Goal: Go to known website: Go to known website

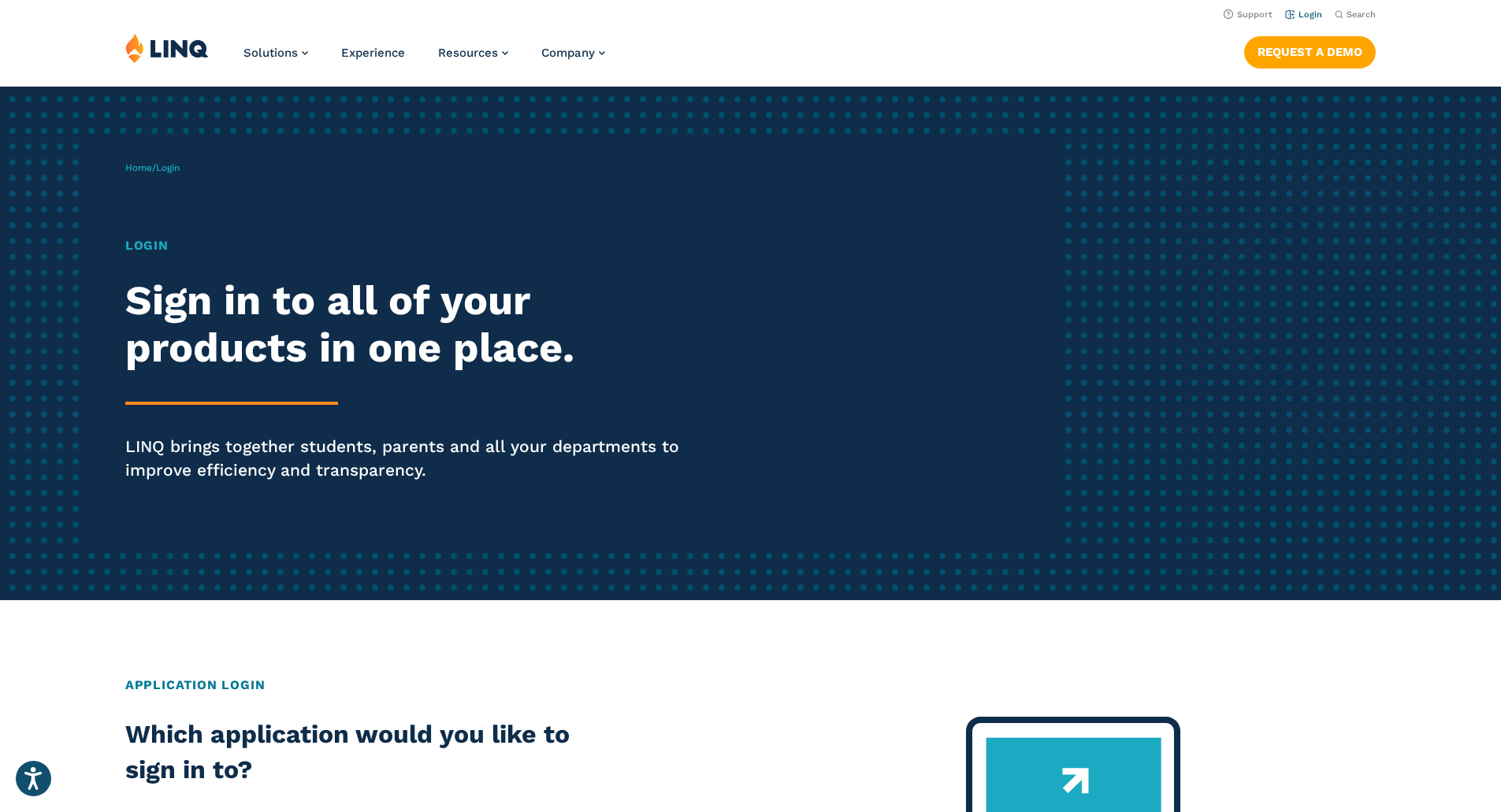
click at [1299, 14] on link "Login" at bounding box center [1303, 15] width 37 height 10
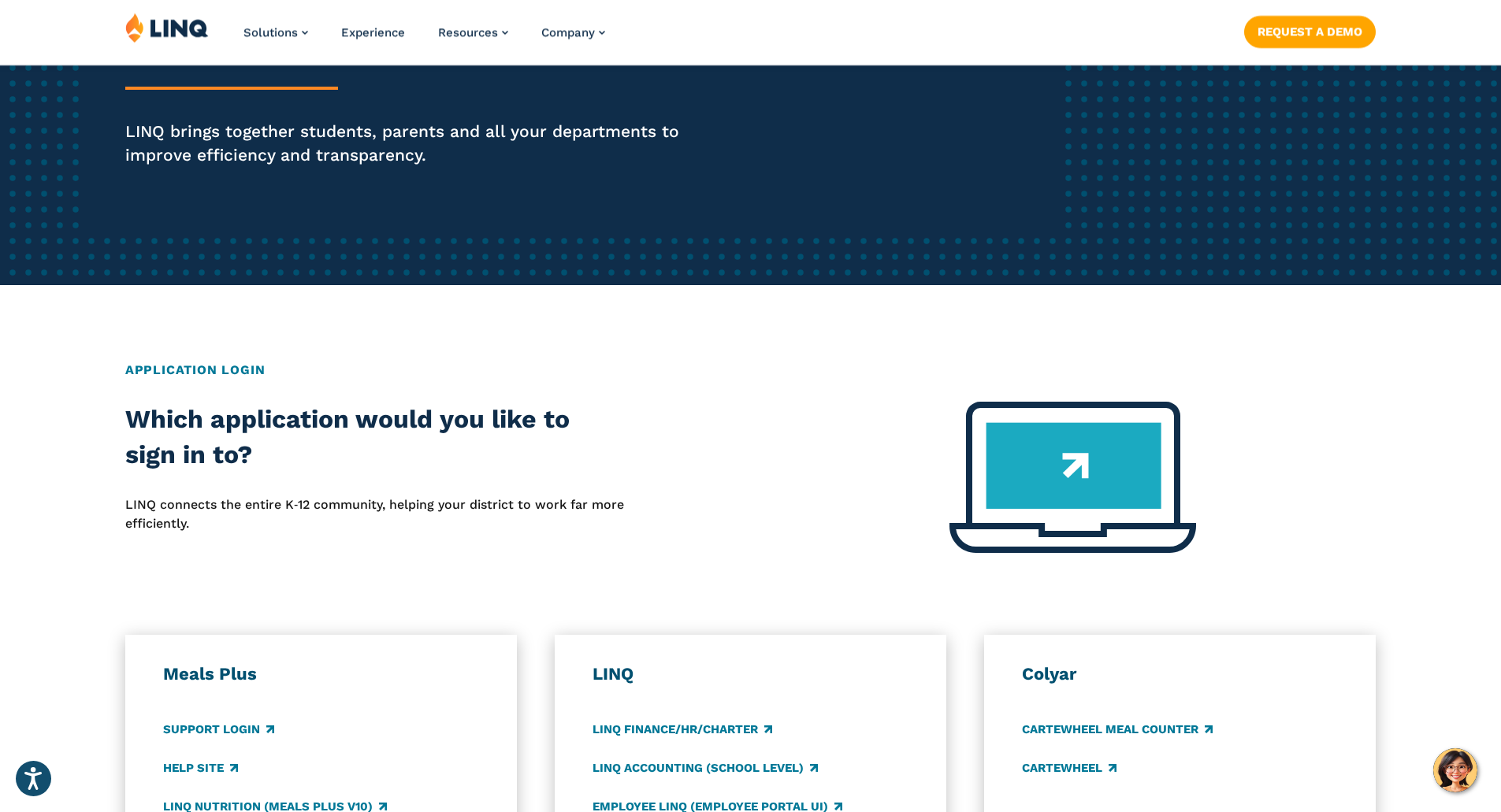
scroll to position [709, 0]
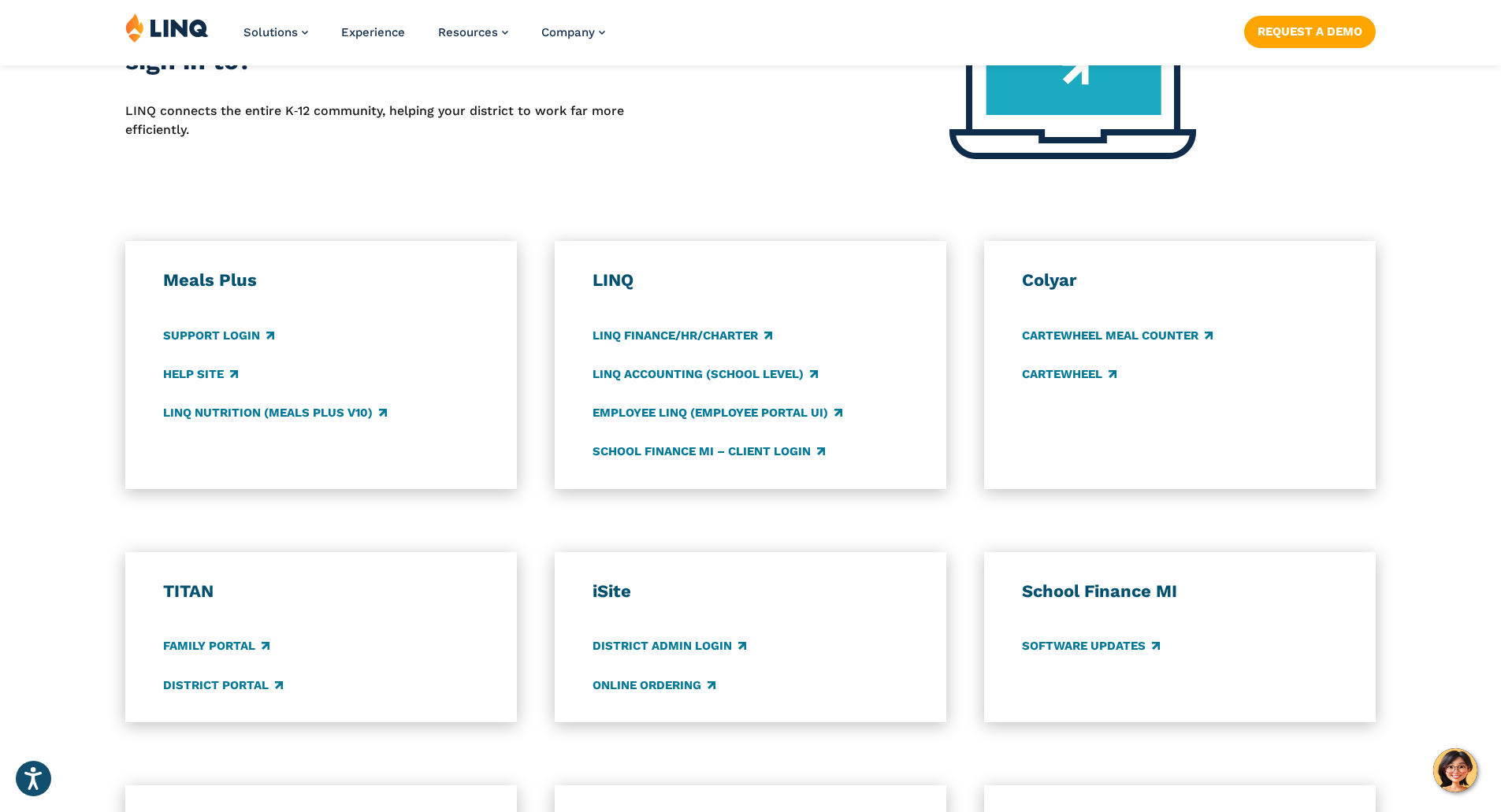
click at [215, 675] on div "TITAN Family Portal District Portal" at bounding box center [322, 638] width 316 height 114
click at [215, 682] on link "District Portal" at bounding box center [223, 685] width 119 height 17
